Goal: Check status: Check status

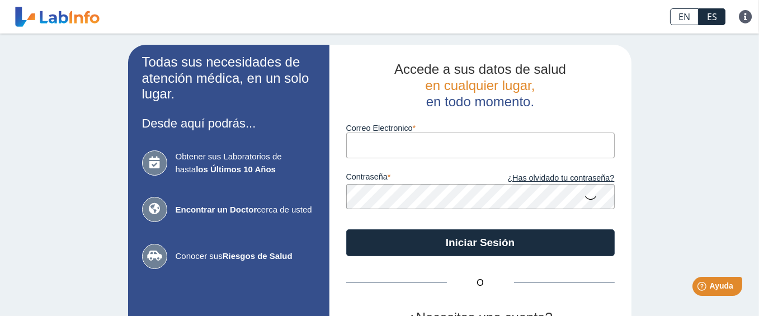
click at [410, 147] on input "Correo Electronico" at bounding box center [480, 145] width 269 height 25
type input "[EMAIL_ADDRESS][DOMAIN_NAME]"
click at [346, 229] on button "Iniciar Sesión" at bounding box center [480, 242] width 269 height 27
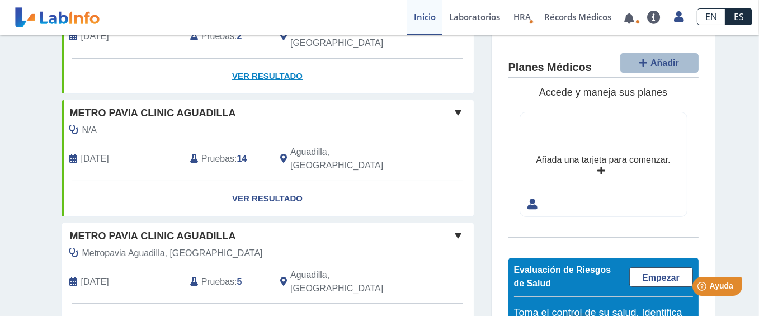
scroll to position [168, 0]
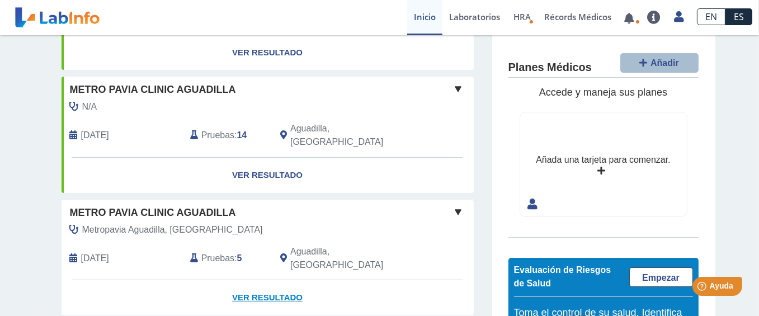
click at [249, 280] on link "Ver Resultado" at bounding box center [268, 297] width 412 height 35
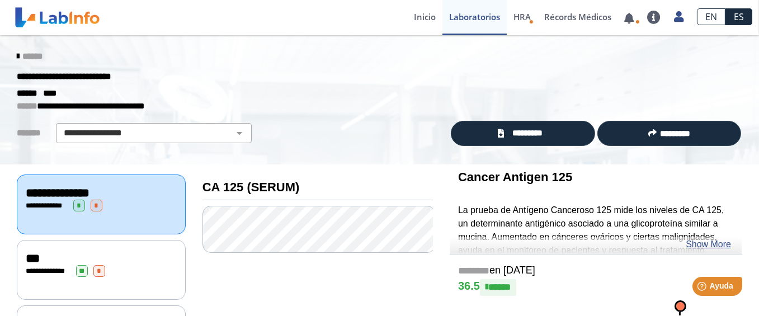
scroll to position [56, 0]
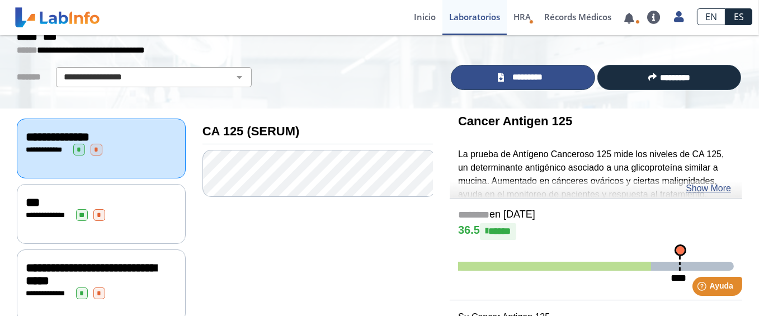
click at [490, 80] on link "*********" at bounding box center [523, 77] width 144 height 25
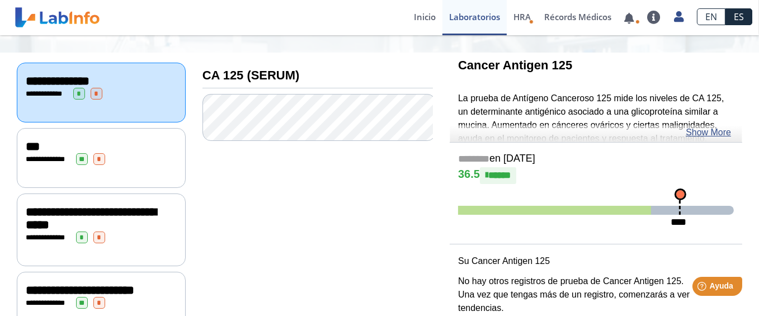
scroll to position [0, 0]
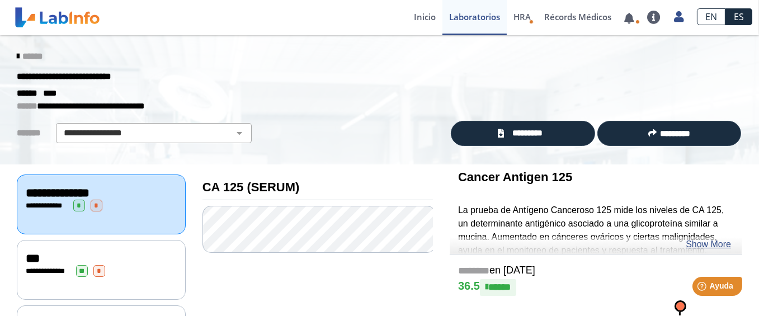
click at [17, 56] on icon at bounding box center [18, 56] width 2 height 9
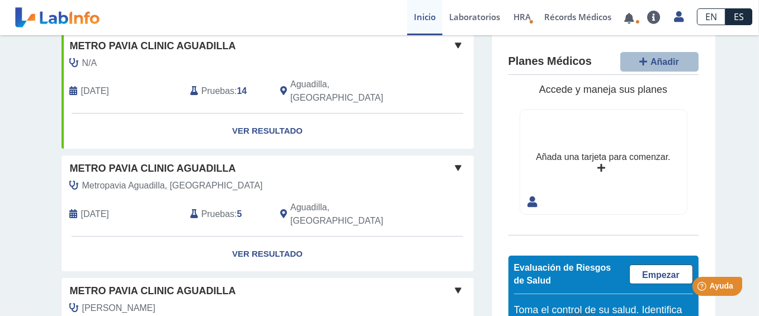
scroll to position [280, 0]
